Goal: Navigation & Orientation: Find specific page/section

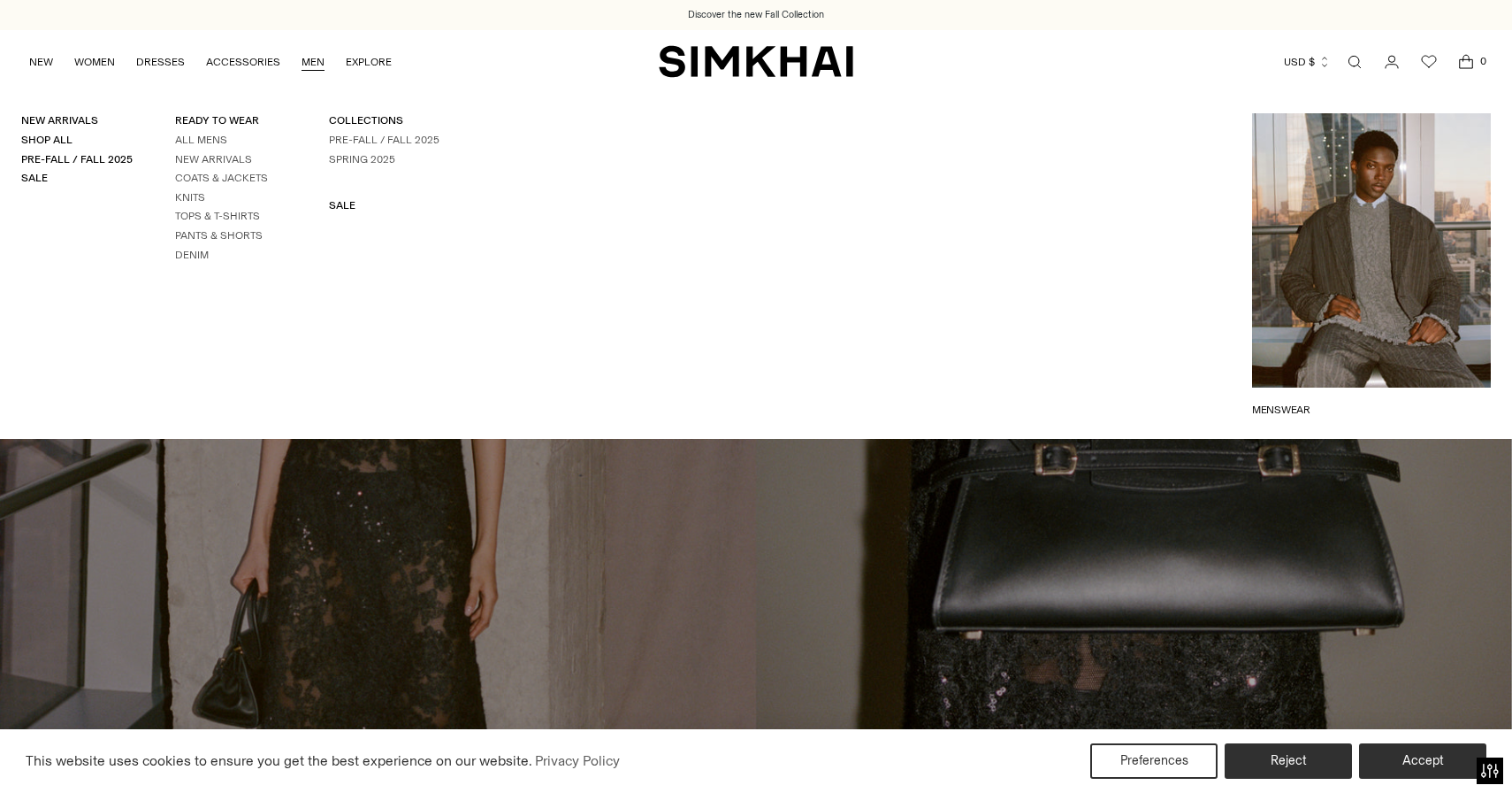
click at [310, 53] on link "MEN" at bounding box center [313, 62] width 23 height 39
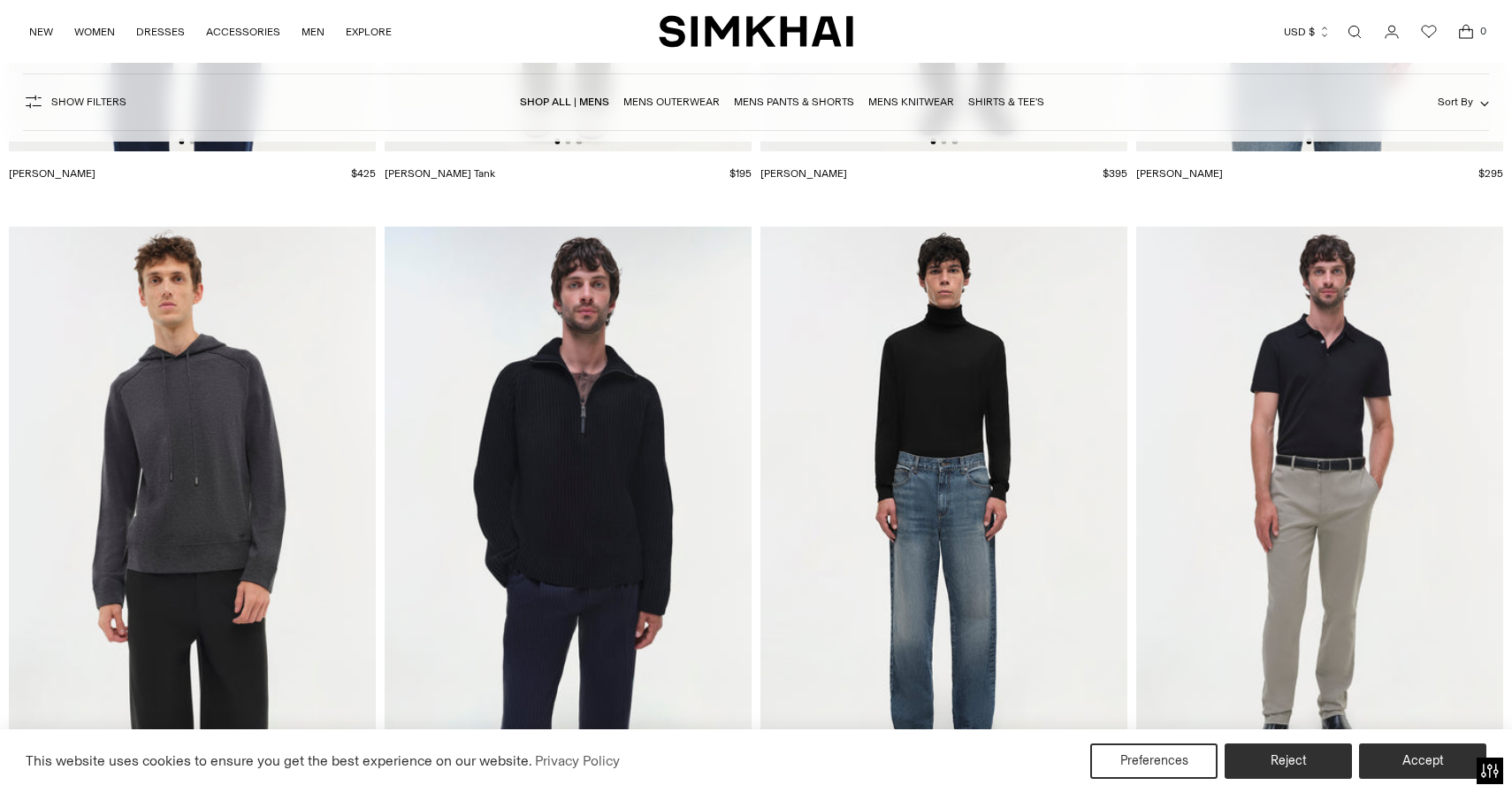
scroll to position [6205, 0]
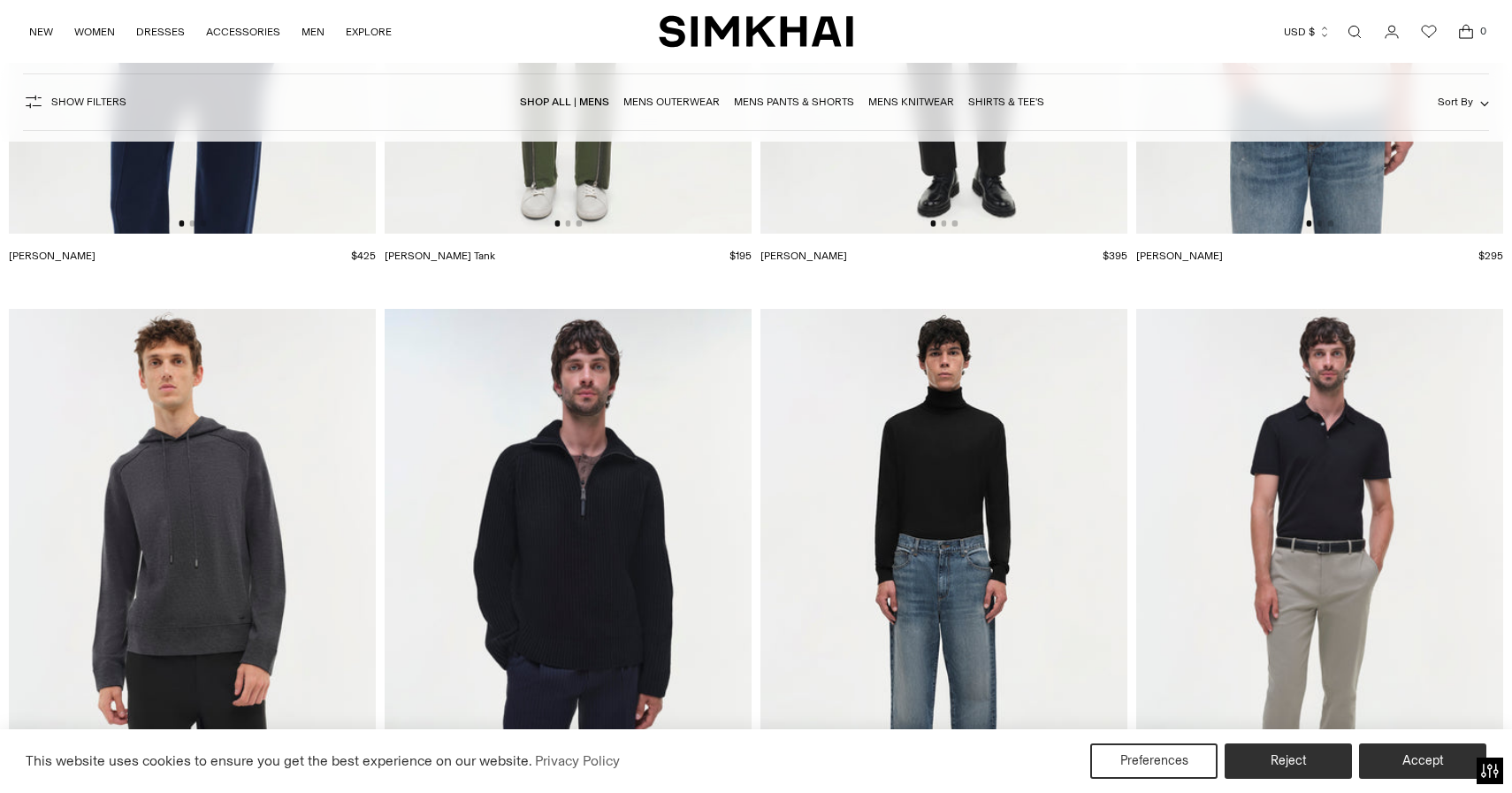
click at [841, 104] on link "Mens Pants & Shorts" at bounding box center [794, 102] width 120 height 13
